Goal: Task Accomplishment & Management: Use online tool/utility

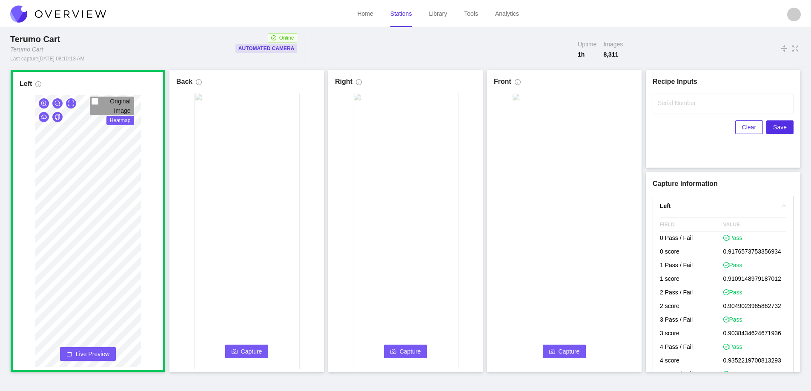
click at [249, 353] on span "Capture" at bounding box center [251, 351] width 21 height 9
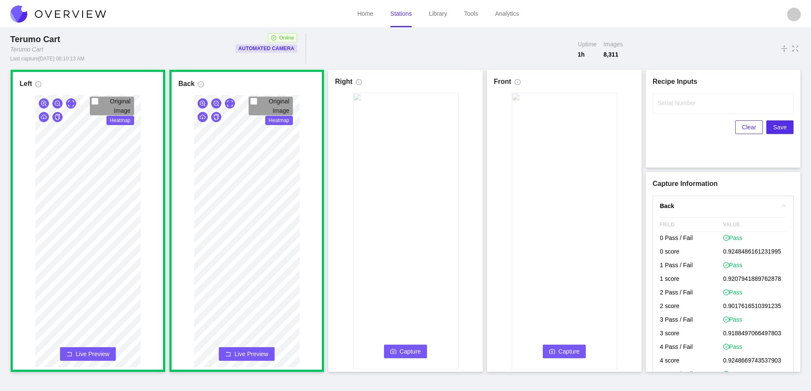
click at [406, 347] on span "Capture" at bounding box center [410, 351] width 21 height 9
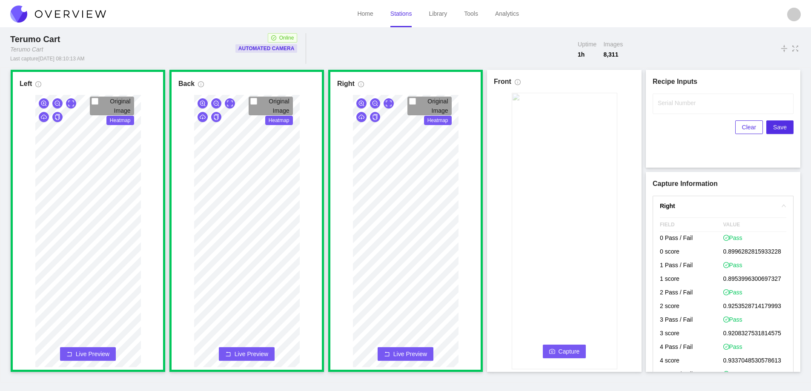
click at [575, 349] on span "Capture" at bounding box center [568, 351] width 21 height 9
click at [658, 111] on input "Serial Number" at bounding box center [722, 104] width 141 height 20
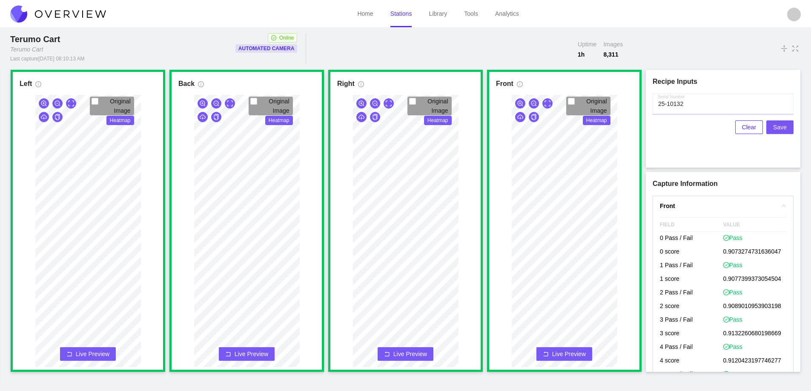
type input "25-10132"
click at [781, 126] on span "Save" at bounding box center [780, 127] width 14 height 9
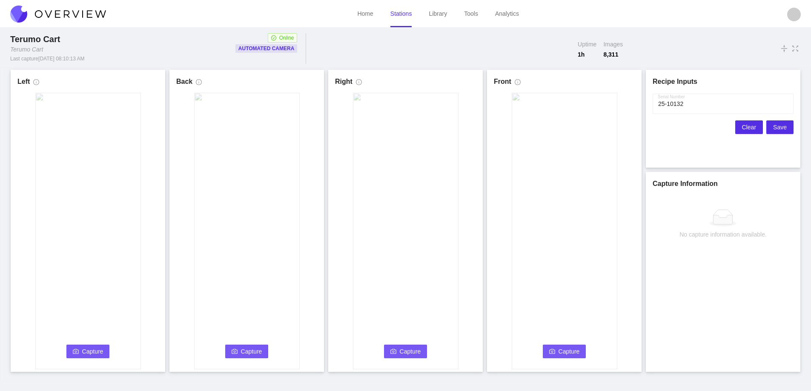
click at [744, 129] on span "Clear" at bounding box center [749, 127] width 14 height 9
click at [80, 349] on button "Capture" at bounding box center [87, 352] width 43 height 14
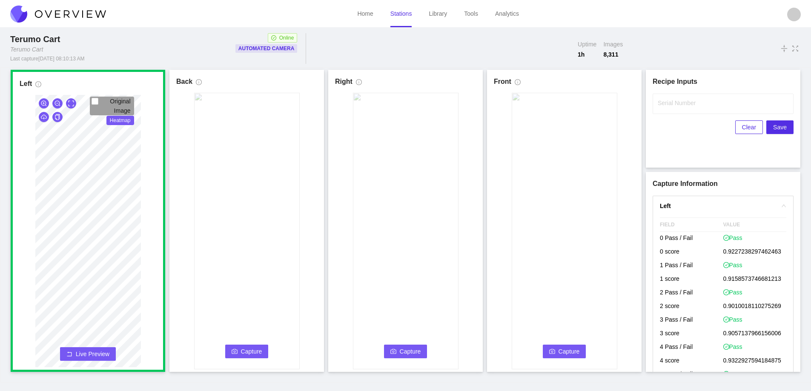
click at [237, 351] on icon "camera" at bounding box center [235, 352] width 6 height 6
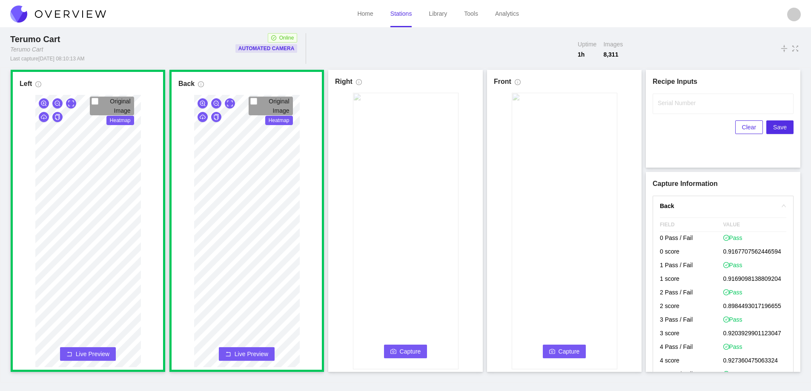
click at [403, 351] on span "Capture" at bounding box center [410, 351] width 21 height 9
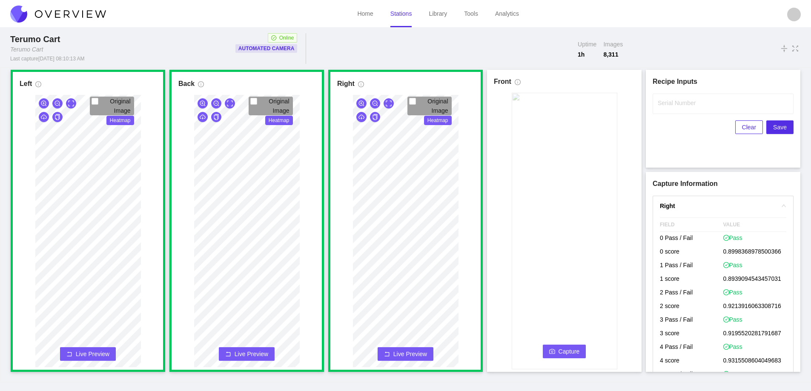
click at [555, 347] on button "Capture" at bounding box center [564, 352] width 43 height 14
click at [666, 109] on input "Serial Number" at bounding box center [722, 104] width 141 height 20
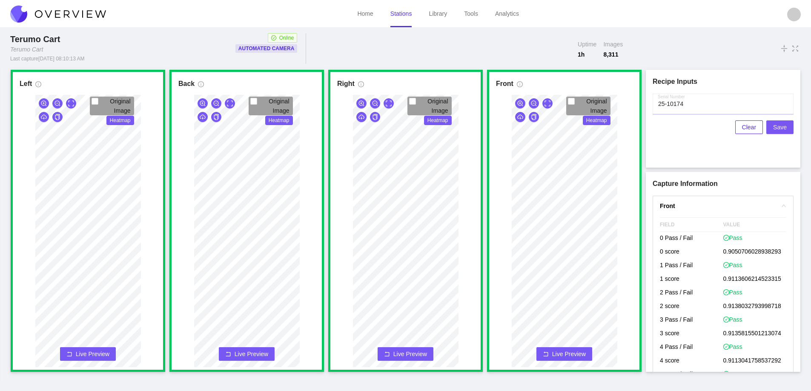
type input "25-10174"
click at [775, 127] on span "Save" at bounding box center [780, 127] width 14 height 9
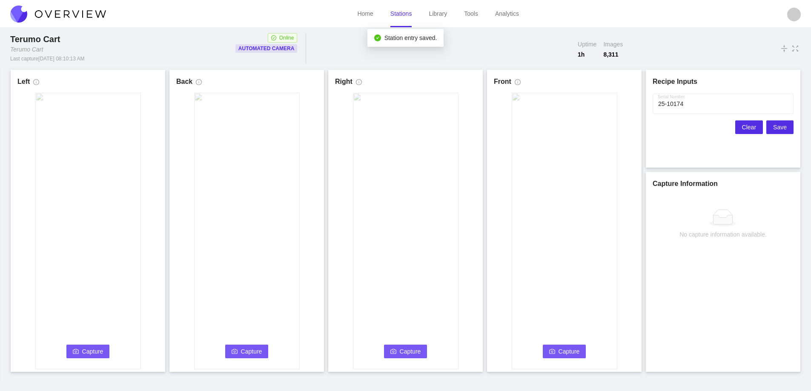
click at [744, 127] on span "Clear" at bounding box center [749, 127] width 14 height 9
click at [94, 351] on span "Capture" at bounding box center [92, 351] width 21 height 9
click at [403, 16] on link "Stations" at bounding box center [401, 13] width 22 height 7
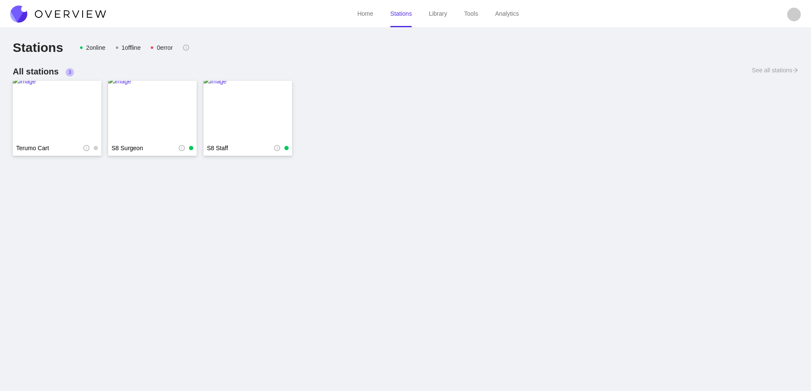
click at [85, 15] on img at bounding box center [58, 14] width 96 height 17
click at [85, 13] on img at bounding box center [58, 14] width 96 height 17
click at [77, 15] on img at bounding box center [58, 14] width 96 height 17
click at [73, 8] on img at bounding box center [58, 14] width 96 height 17
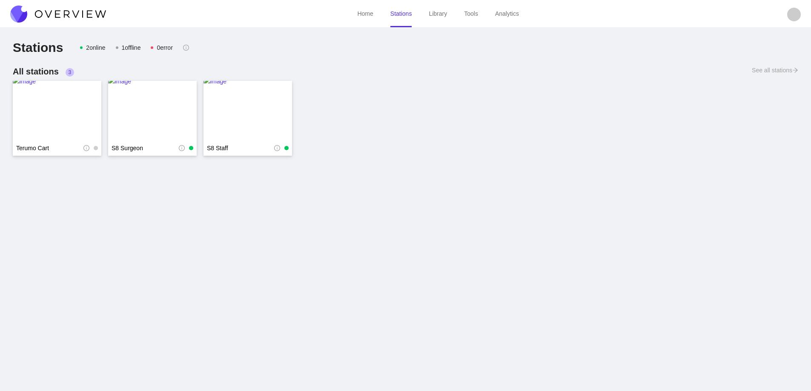
click at [77, 14] on img at bounding box center [58, 14] width 96 height 17
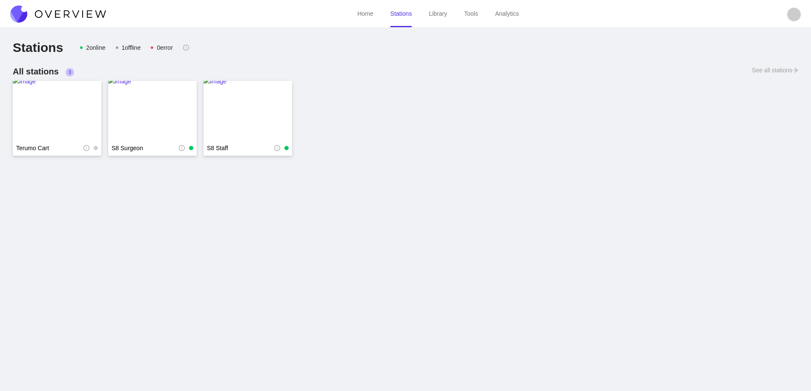
click at [77, 14] on img at bounding box center [58, 14] width 96 height 17
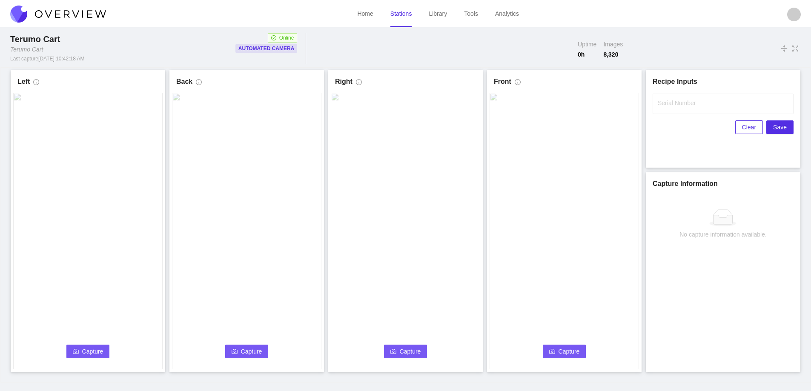
click at [90, 349] on span "Capture" at bounding box center [92, 351] width 21 height 9
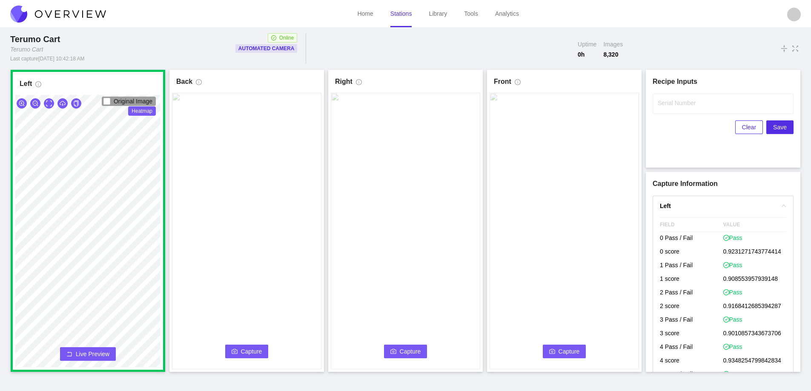
click at [240, 349] on button "Capture" at bounding box center [246, 352] width 43 height 14
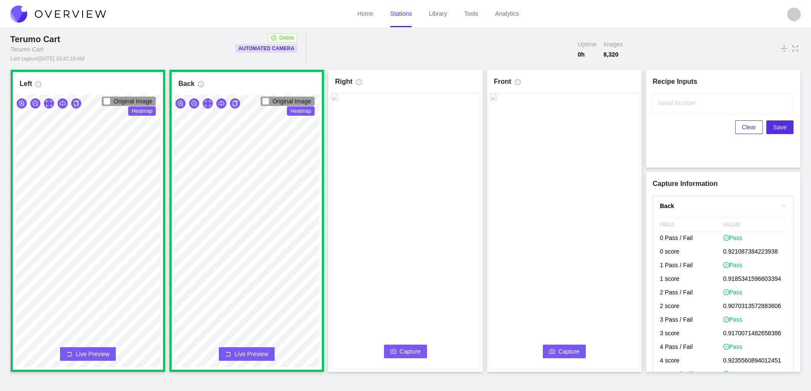
click at [409, 351] on span "Capture" at bounding box center [410, 351] width 21 height 9
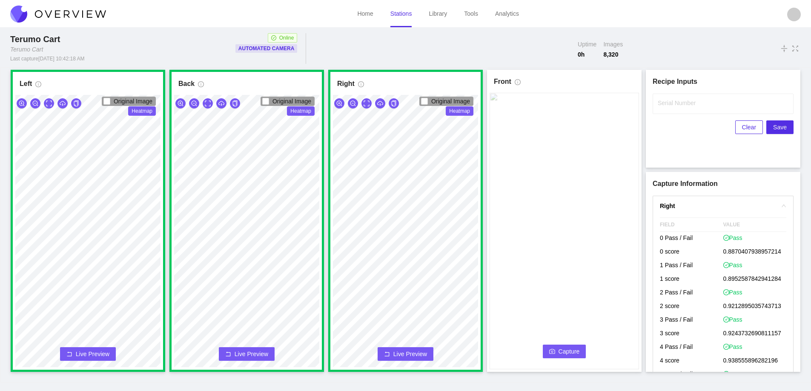
click at [571, 349] on span "Capture" at bounding box center [568, 351] width 21 height 9
click at [674, 109] on input "Serial Number" at bounding box center [722, 104] width 141 height 20
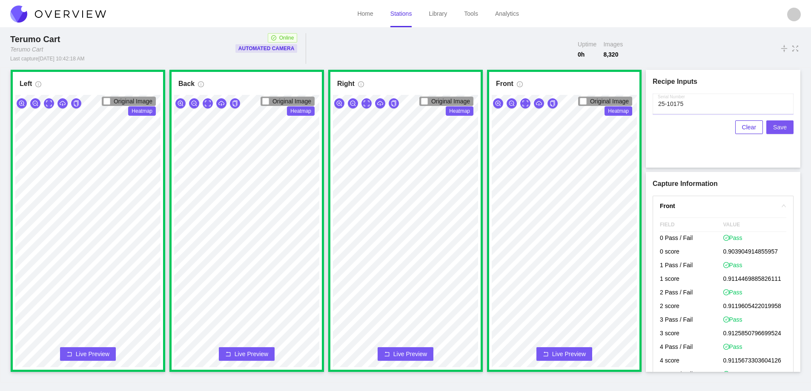
type input "25-10175"
click at [779, 127] on span "Save" at bounding box center [780, 127] width 14 height 9
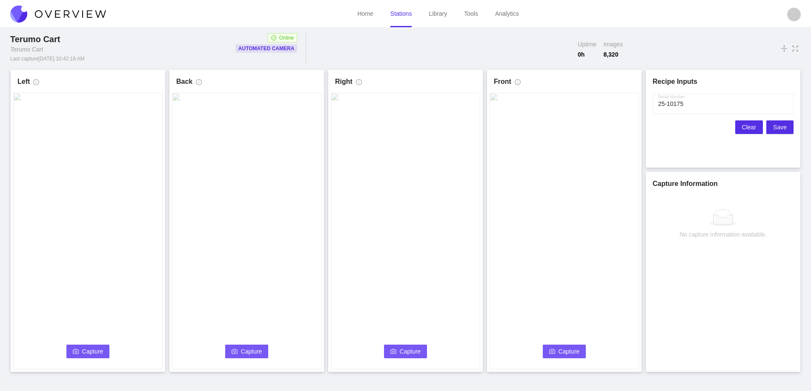
click at [745, 127] on span "Clear" at bounding box center [749, 127] width 14 height 9
click at [80, 346] on button "Capture" at bounding box center [87, 352] width 43 height 14
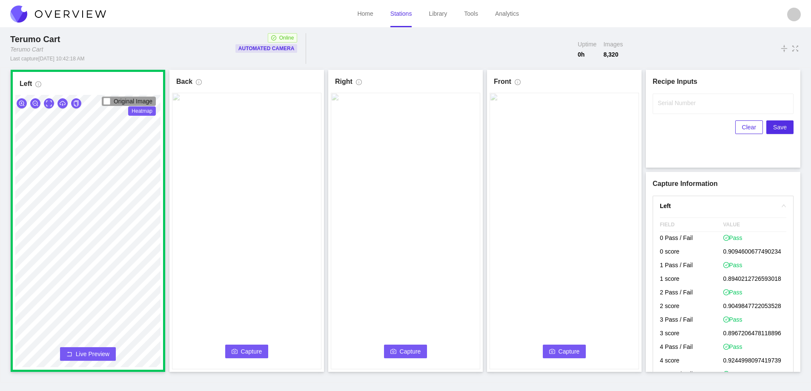
click at [240, 348] on button "Capture" at bounding box center [246, 352] width 43 height 14
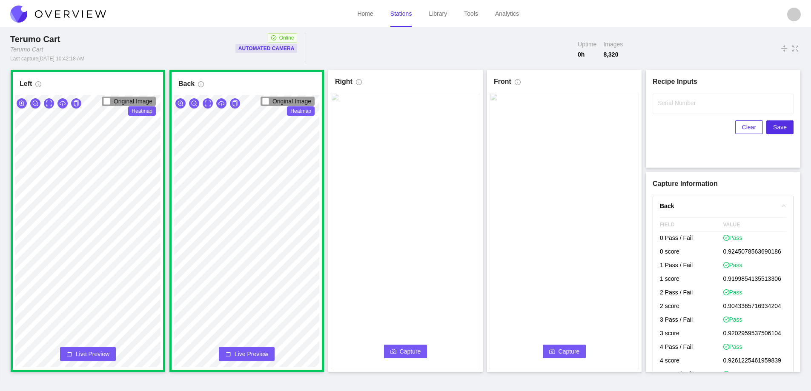
click at [396, 350] on icon "camera" at bounding box center [393, 351] width 6 height 5
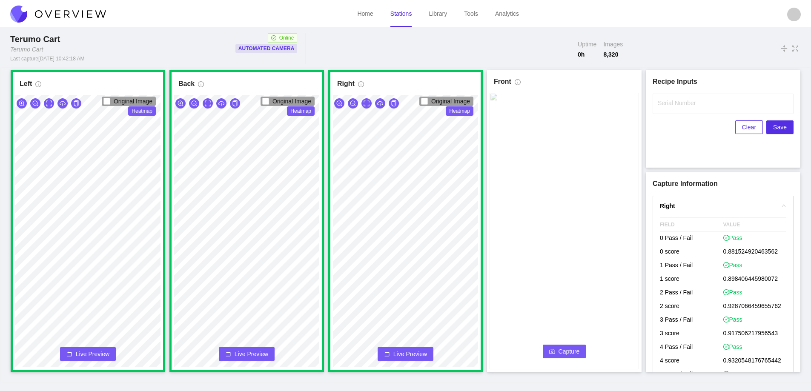
click at [558, 350] on button "Capture" at bounding box center [564, 352] width 43 height 14
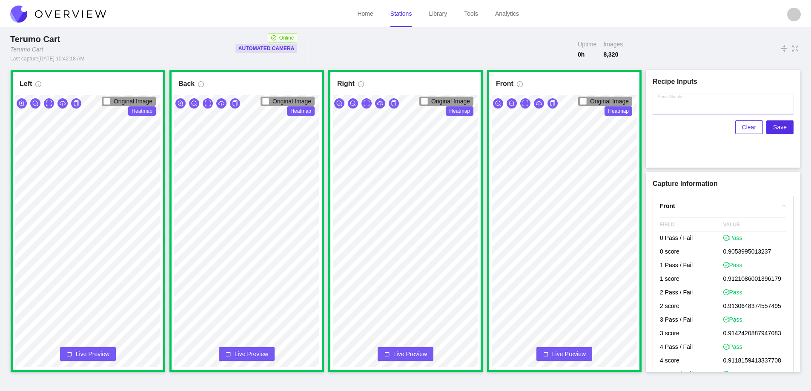
click at [668, 109] on input "Serial Number" at bounding box center [722, 104] width 141 height 20
type input "25-10128"
click at [781, 126] on span "Save" at bounding box center [780, 127] width 14 height 9
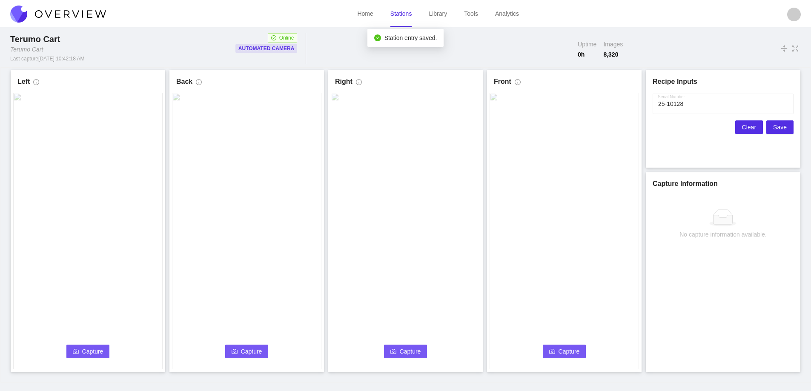
click at [741, 128] on button "Clear" at bounding box center [749, 127] width 28 height 14
